Goal: Check status: Check status

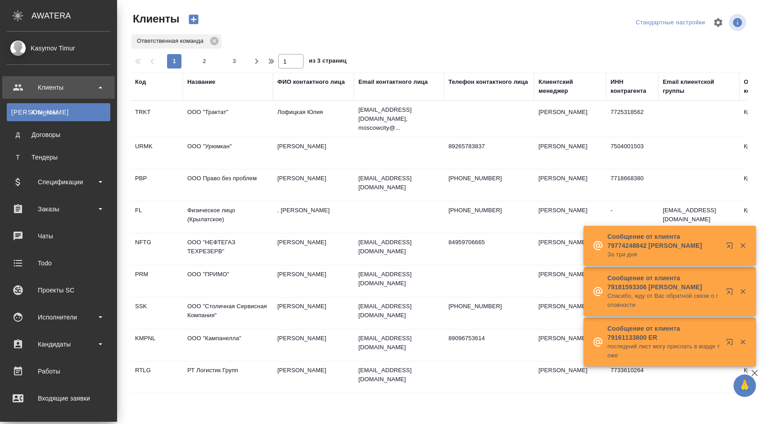
select select "RU"
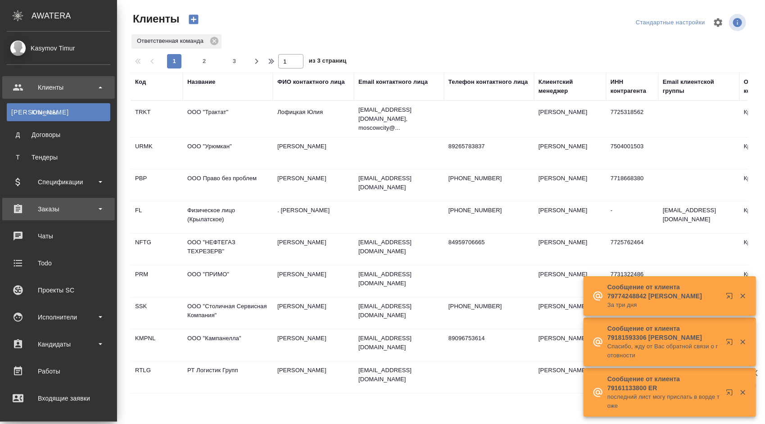
click at [95, 205] on div "Заказы" at bounding box center [59, 209] width 104 height 14
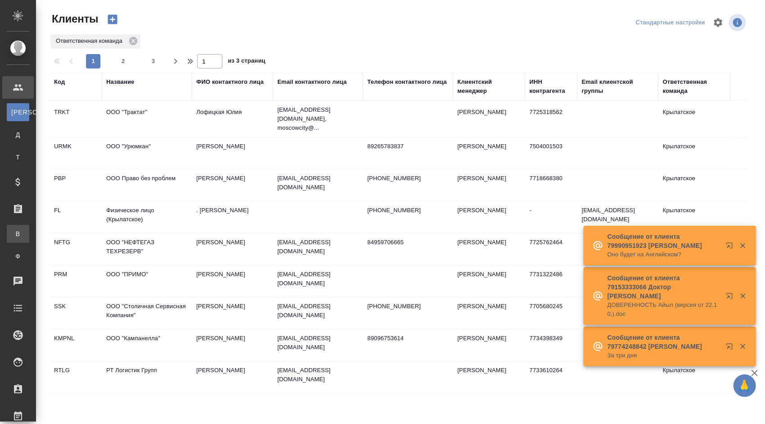
click at [14, 237] on div "Все заказы" at bounding box center [7, 233] width 14 height 9
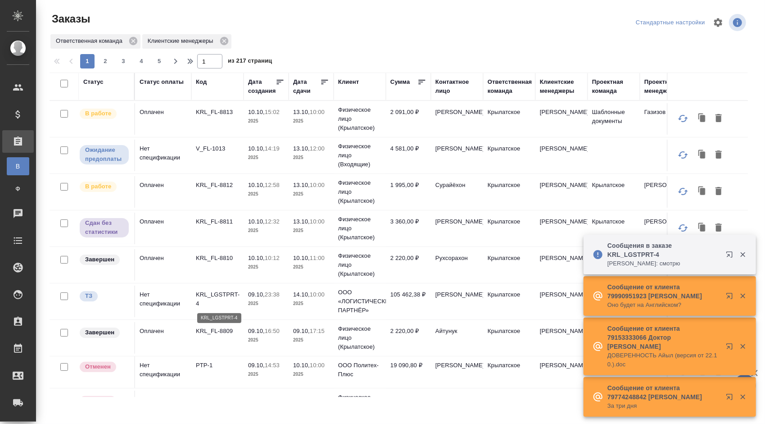
click at [224, 292] on p "KRL_LGSTPRT-4" at bounding box center [217, 299] width 43 height 18
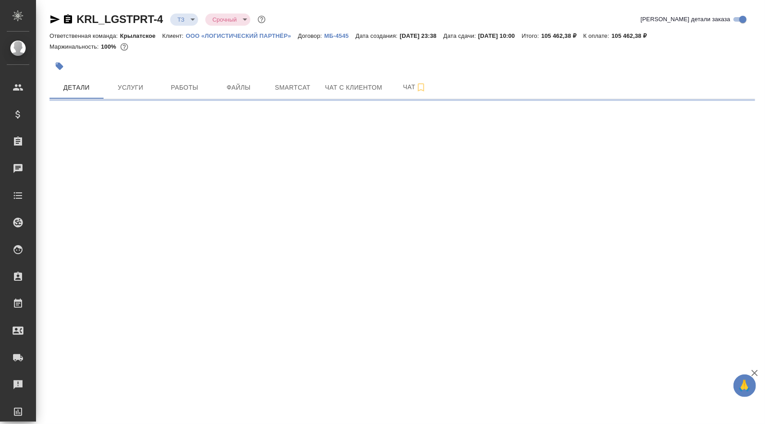
select select "RU"
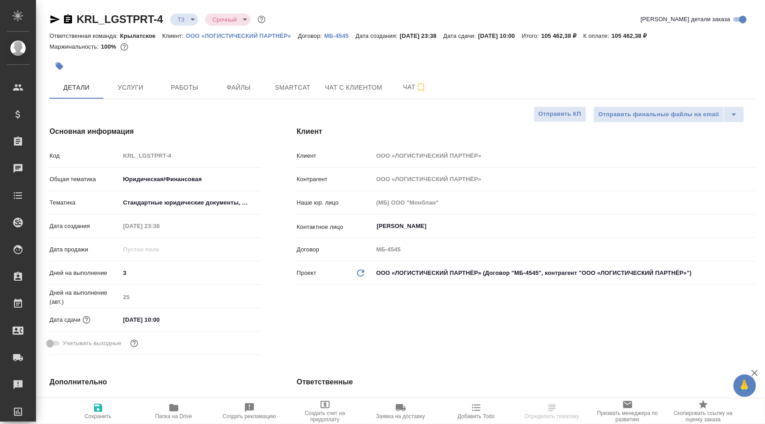
type textarea "x"
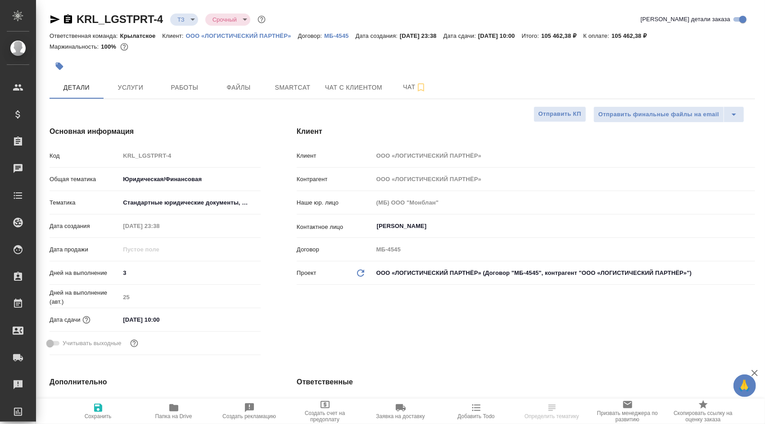
type textarea "x"
drag, startPoint x: 336, startPoint y: 89, endPoint x: 372, endPoint y: 94, distance: 36.4
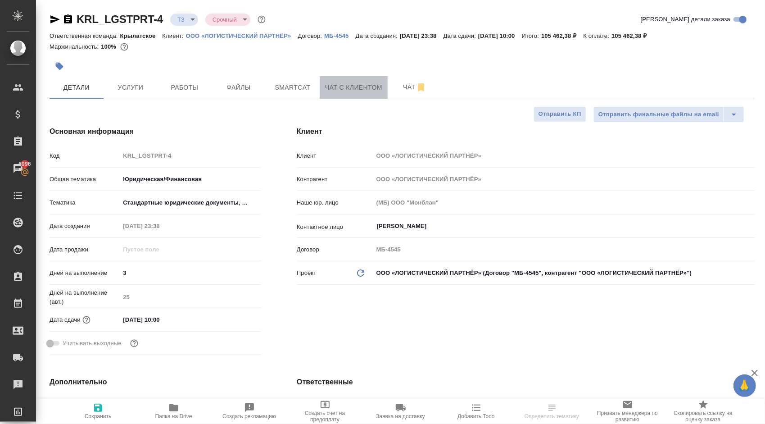
click at [342, 90] on span "Чат с клиентом" at bounding box center [353, 87] width 57 height 11
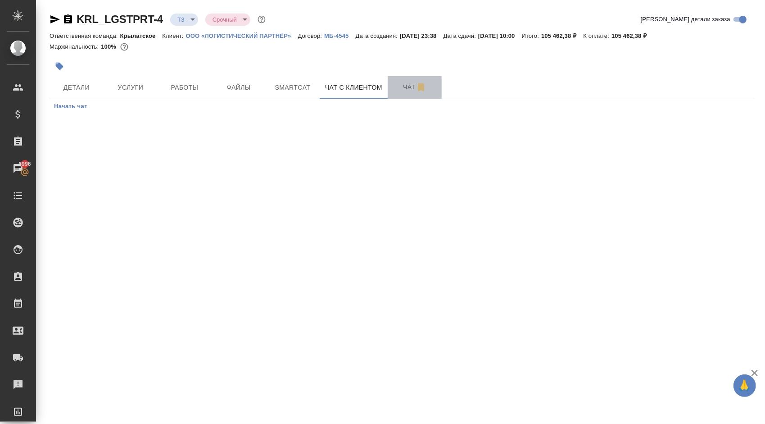
click at [405, 88] on span "Чат" at bounding box center [414, 87] width 43 height 11
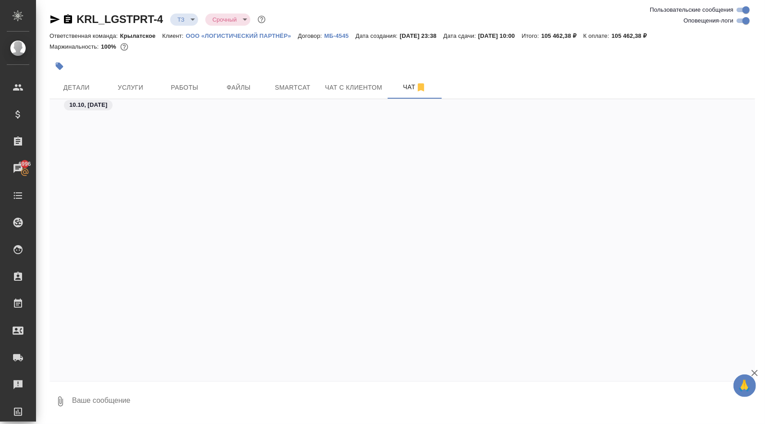
scroll to position [842, 0]
